Goal: Transaction & Acquisition: Subscribe to service/newsletter

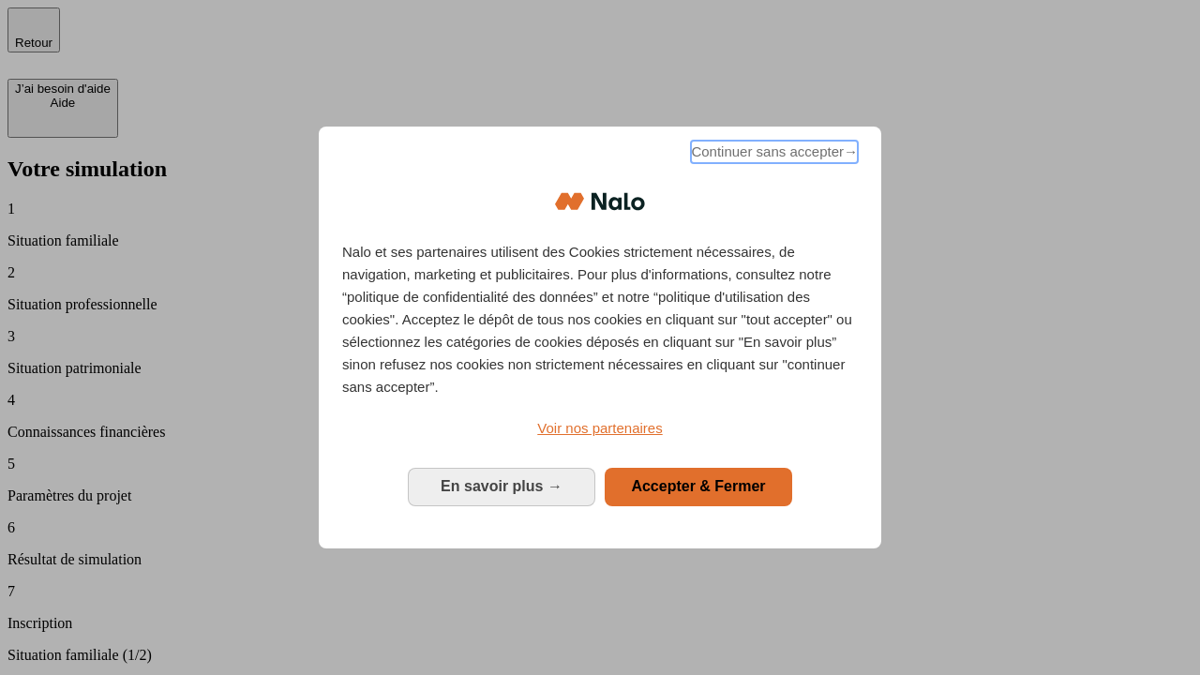
click at [772, 155] on span "Continuer sans accepter →" at bounding box center [774, 152] width 167 height 22
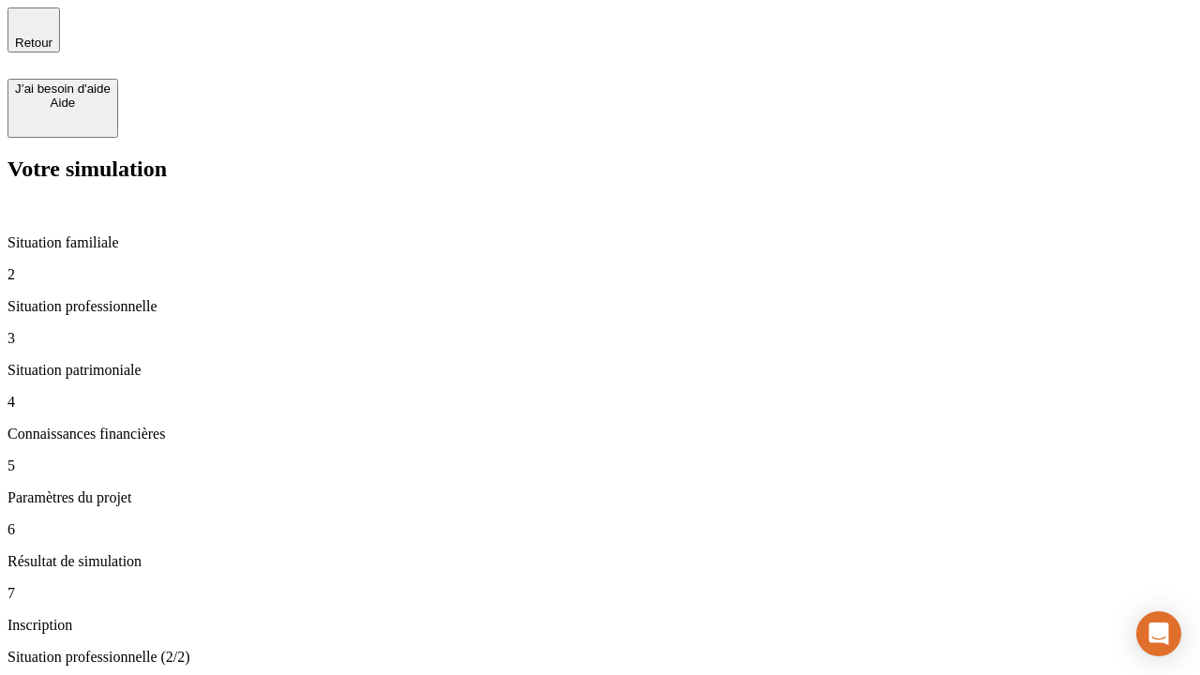
type input "30 000"
type input "0"
type input "1 000"
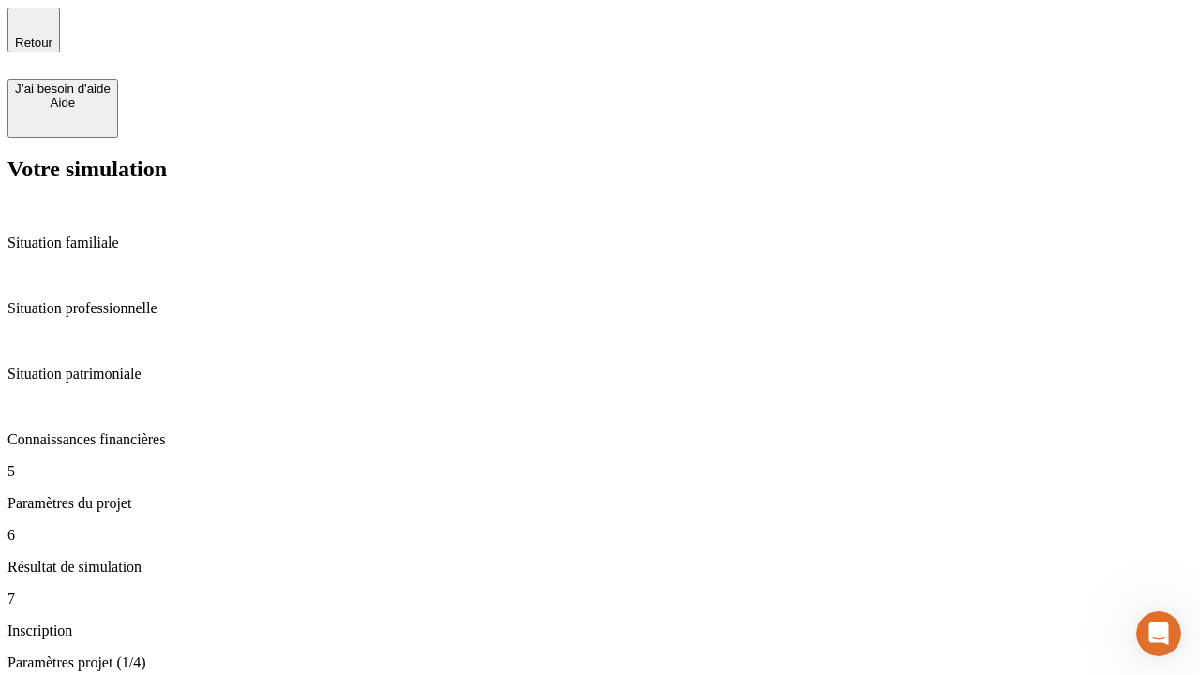
type input "40"
type input "64"
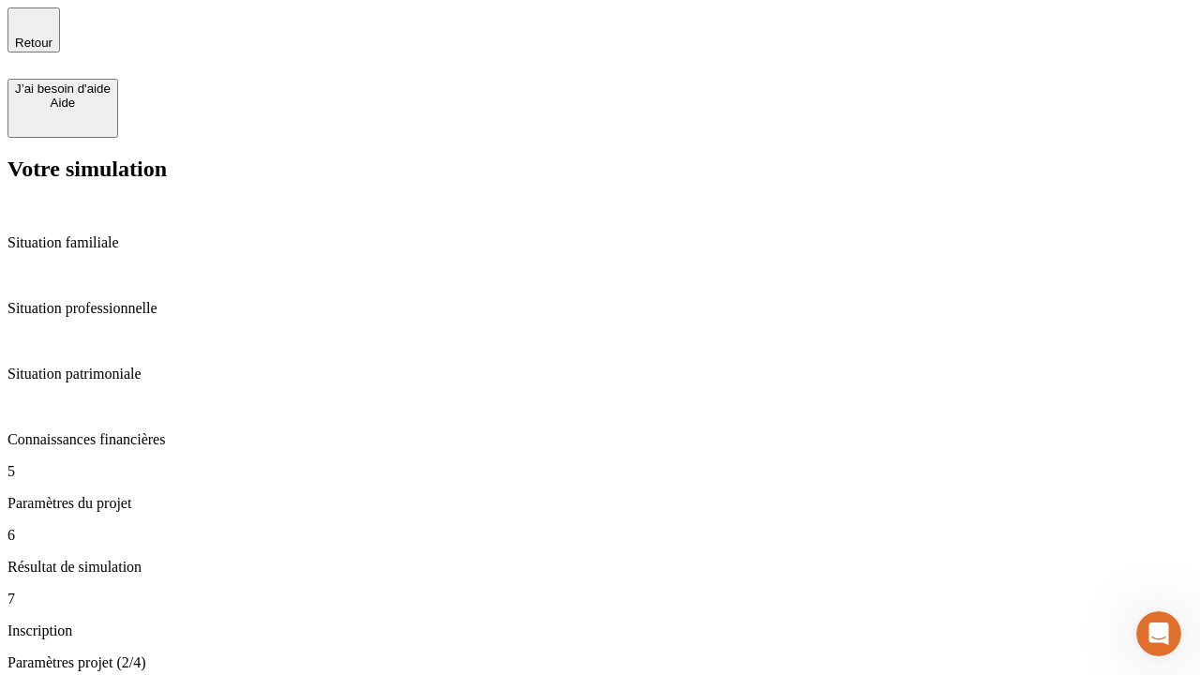
type input "200 000"
type input "640"
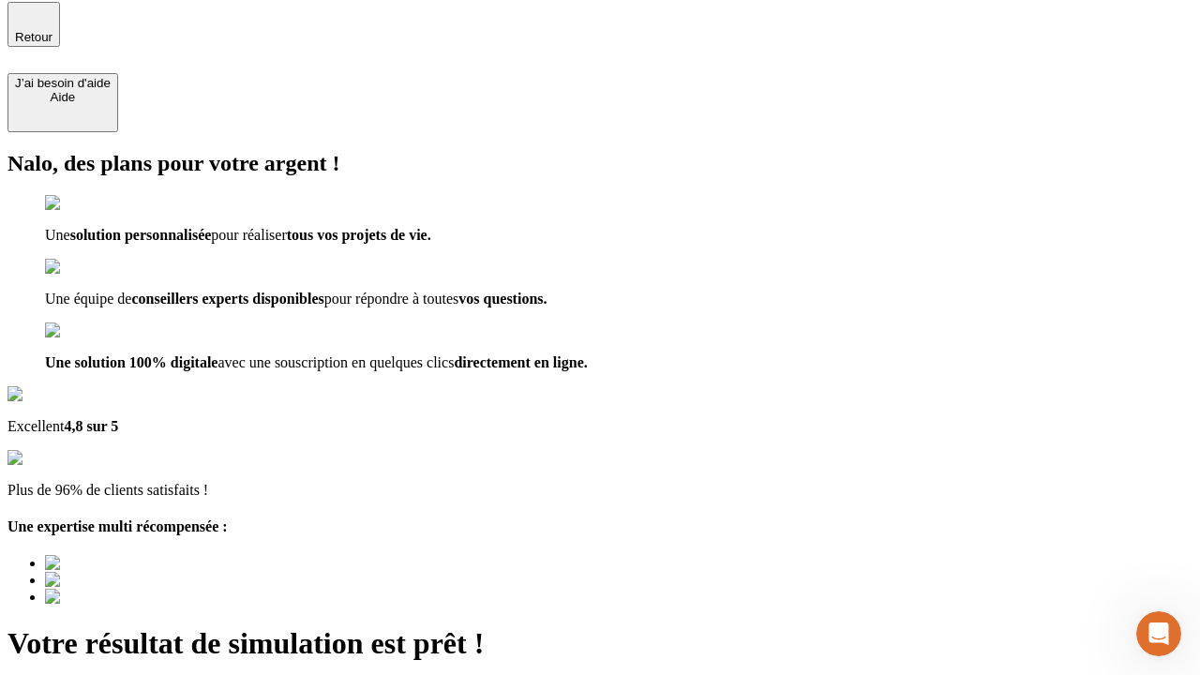
type input "[EMAIL_ADDRESS][DOMAIN_NAME]"
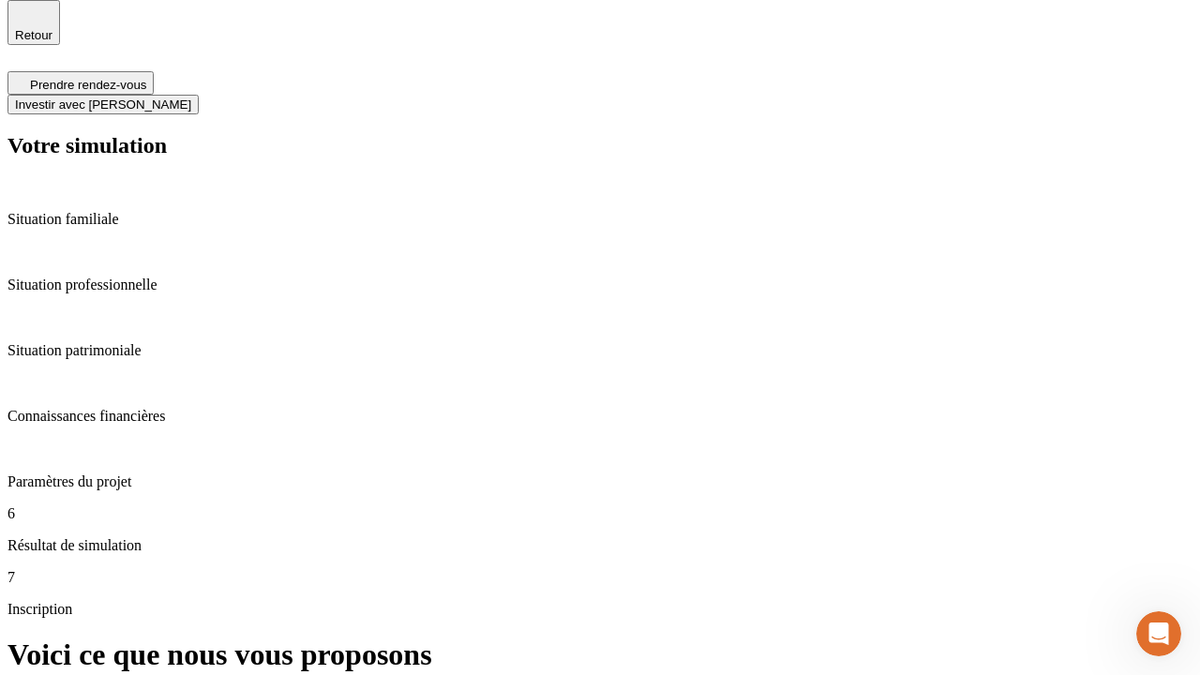
click at [191, 97] on span "Investir avec [PERSON_NAME]" at bounding box center [103, 104] width 176 height 14
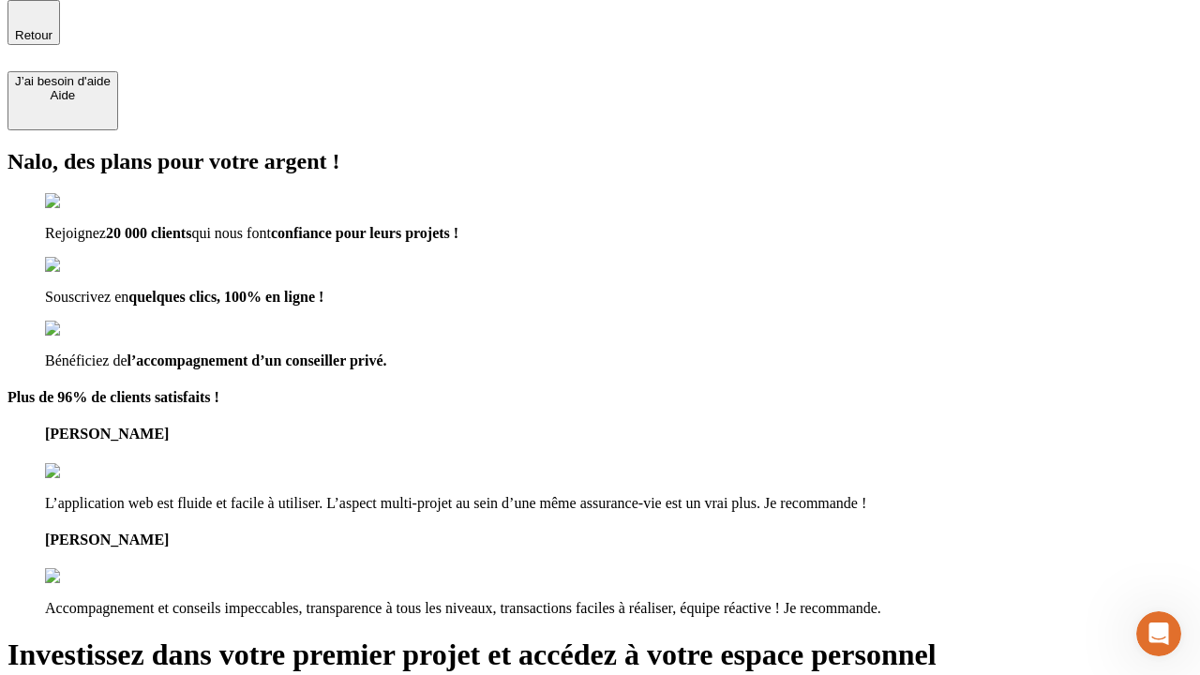
scroll to position [6, 0]
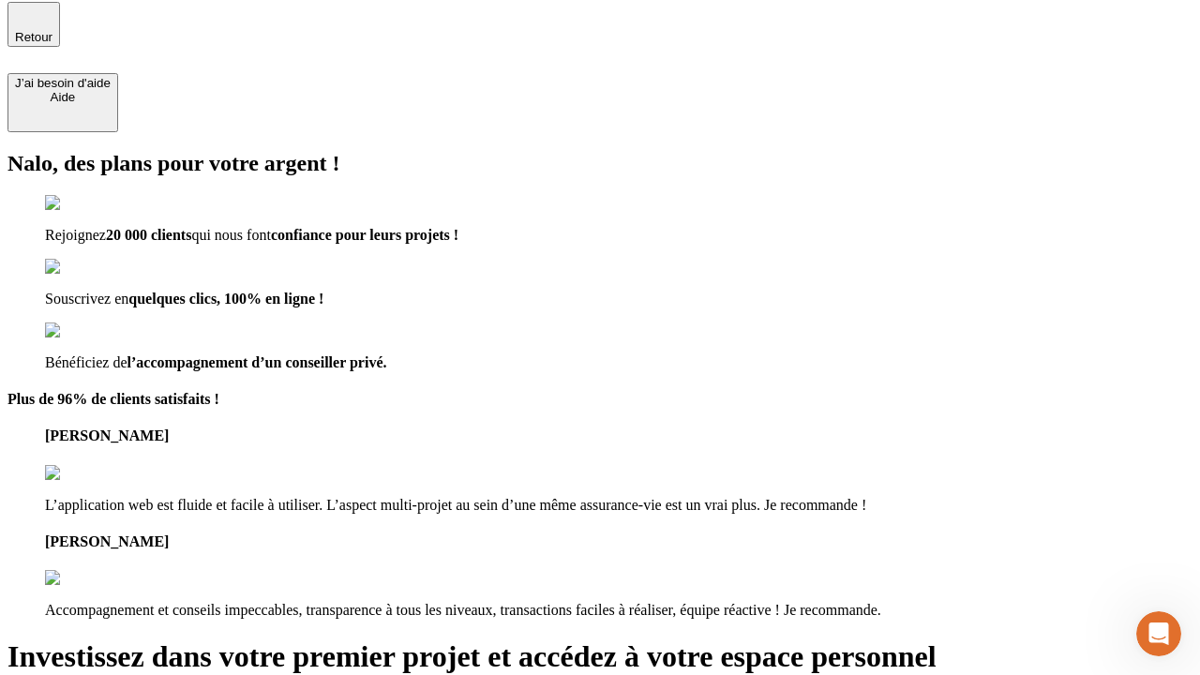
type input "abc"
